Goal: Check status: Check status

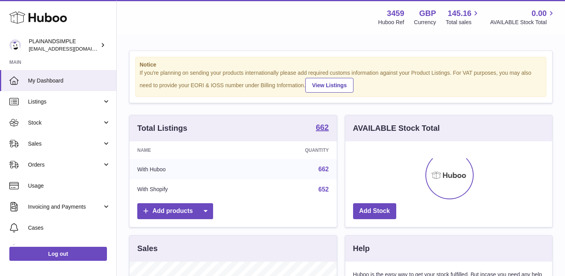
scroll to position [121, 207]
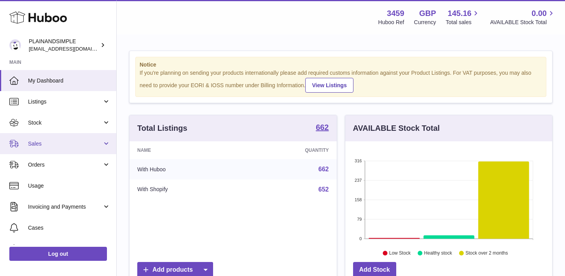
click at [67, 142] on span "Sales" at bounding box center [65, 143] width 74 height 7
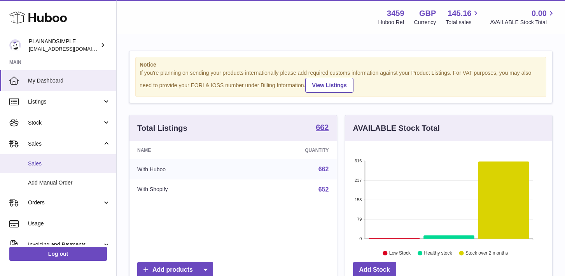
click at [73, 166] on span "Sales" at bounding box center [69, 163] width 82 height 7
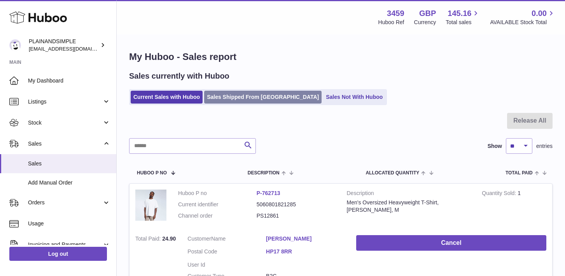
click at [239, 96] on link "Sales Shipped From [GEOGRAPHIC_DATA]" at bounding box center [262, 97] width 117 height 13
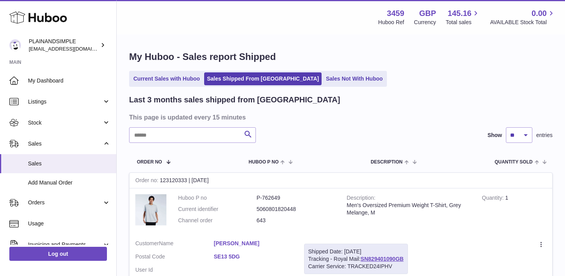
click at [411, 79] on div "Current Sales with Huboo Sales Shipped From Huboo Sales Not With Huboo" at bounding box center [341, 79] width 424 height 16
